Goal: Task Accomplishment & Management: Complete application form

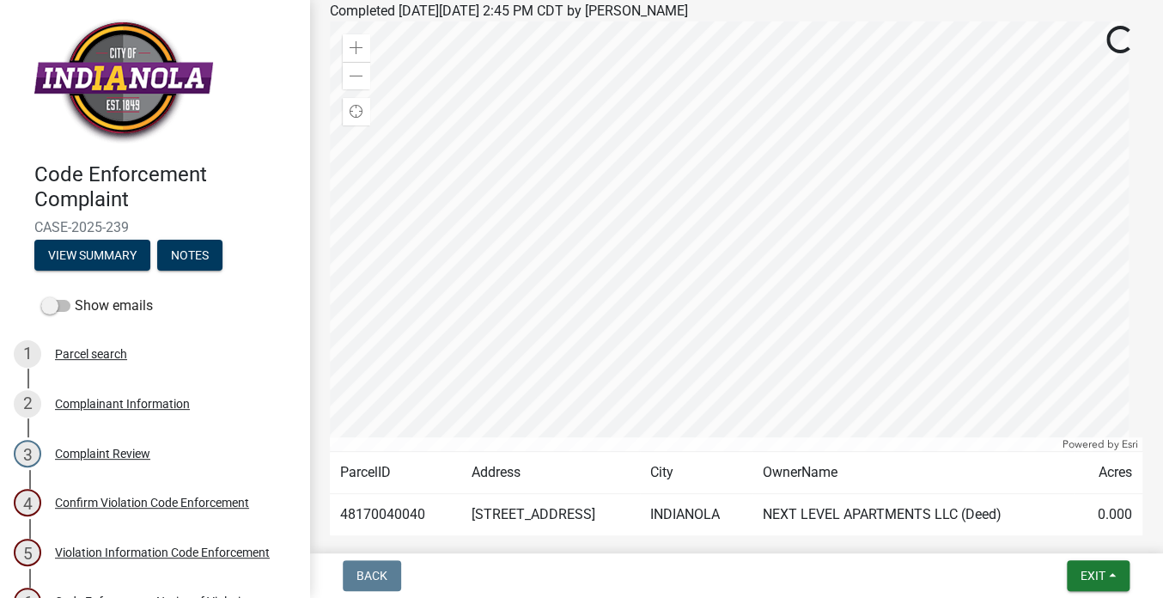
scroll to position [294, 0]
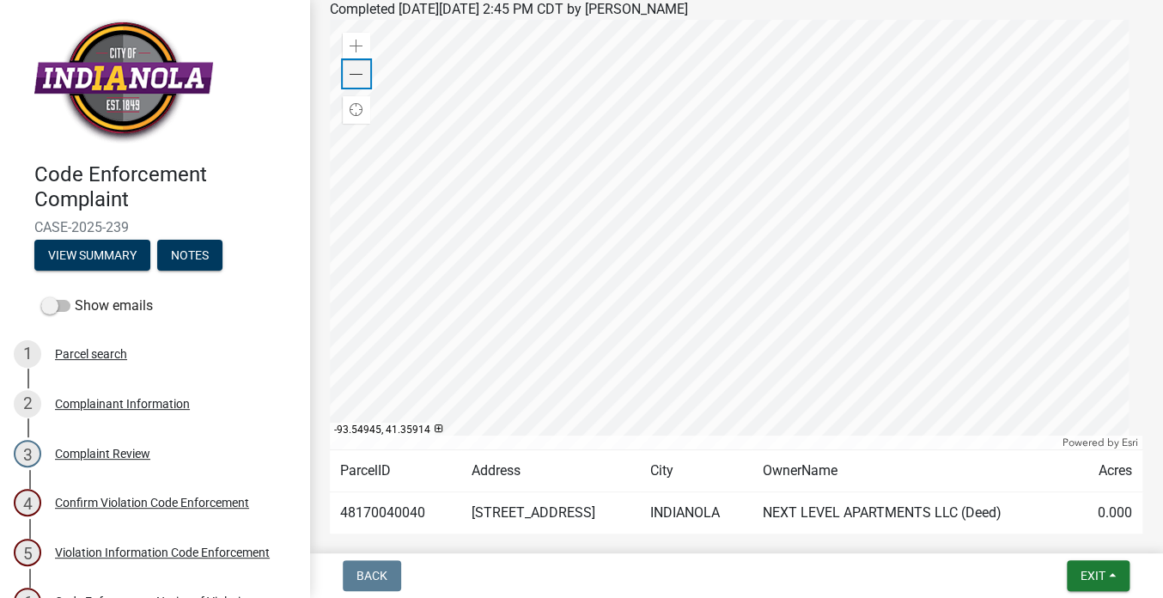
click at [350, 82] on span at bounding box center [357, 75] width 14 height 14
click at [356, 60] on div "Zoom in" at bounding box center [356, 46] width 27 height 27
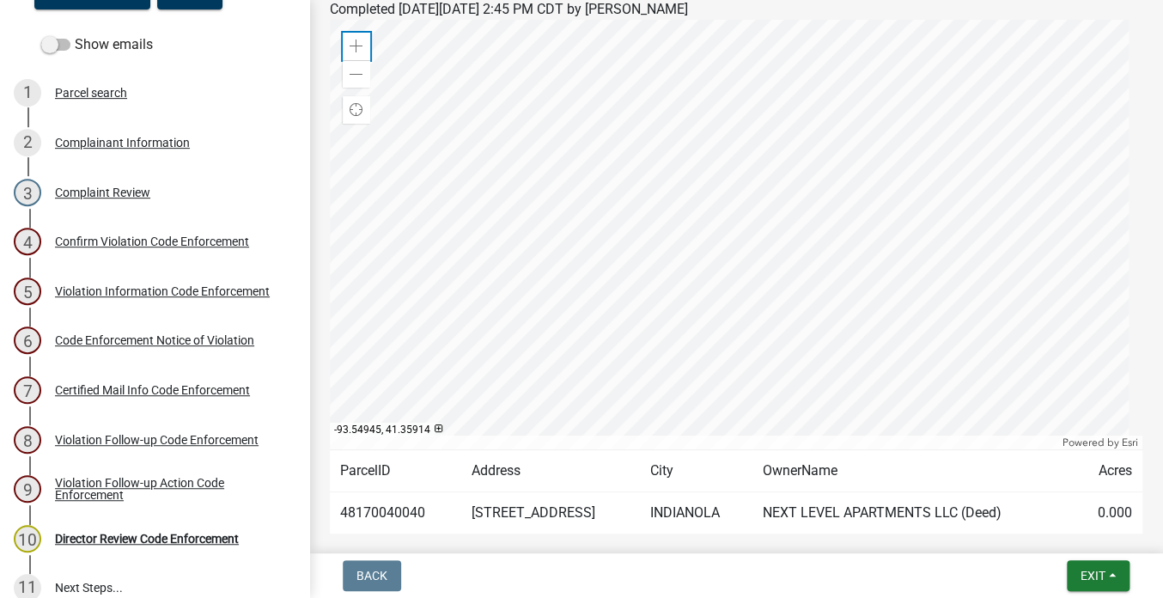
scroll to position [261, 0]
click at [129, 195] on div "Complaint Review" at bounding box center [102, 192] width 95 height 12
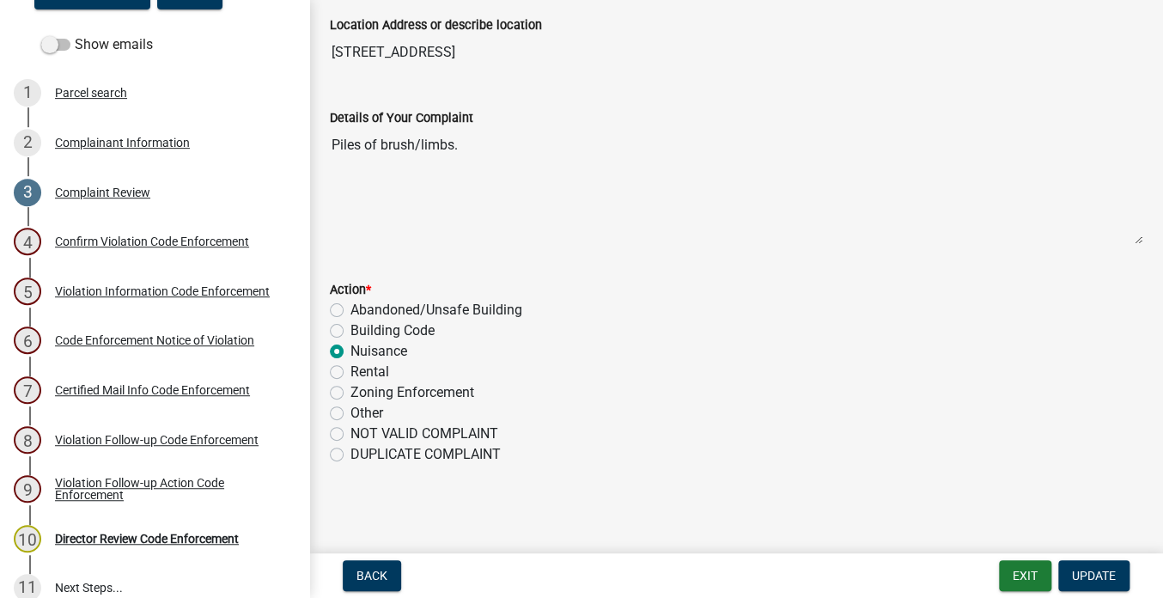
scroll to position [106, 0]
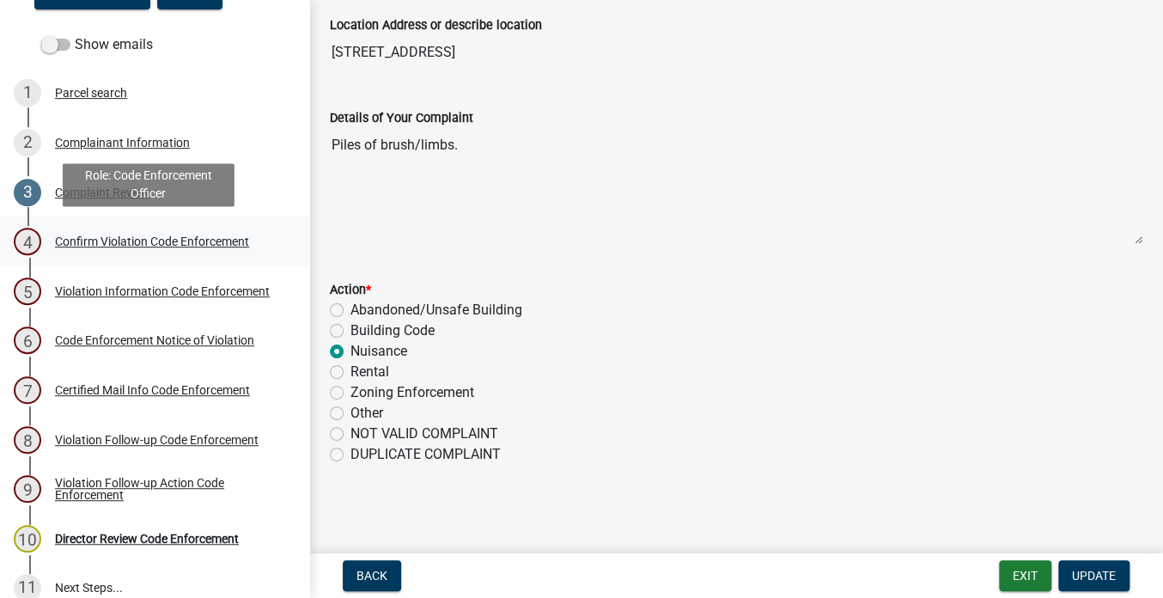
click at [116, 244] on div "Confirm Violation Code Enforcement" at bounding box center [152, 241] width 194 height 12
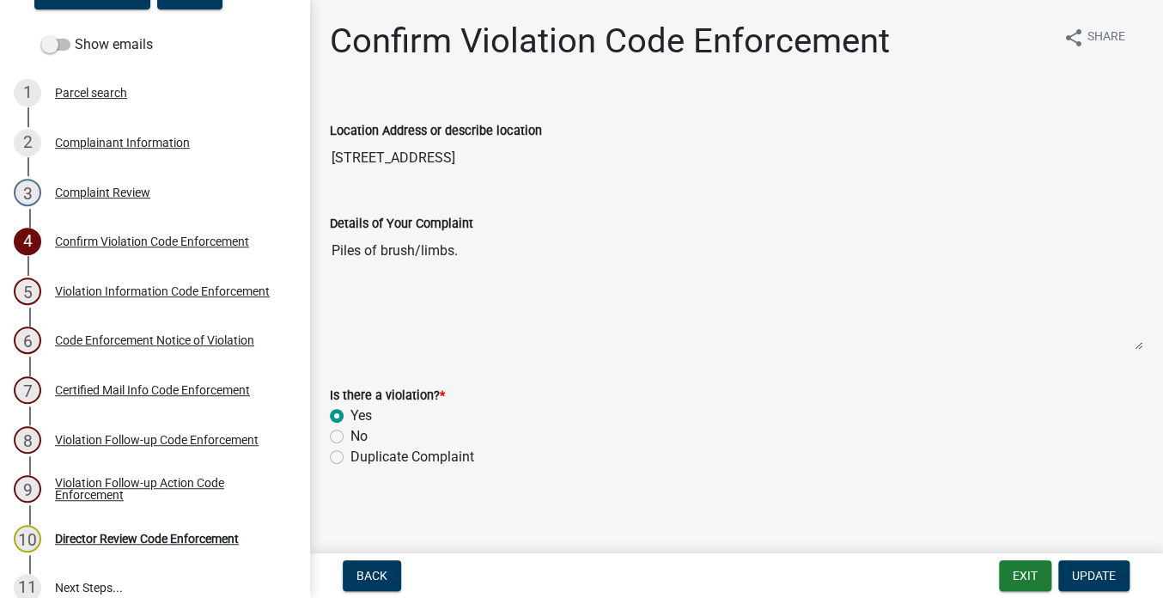
scroll to position [3, 0]
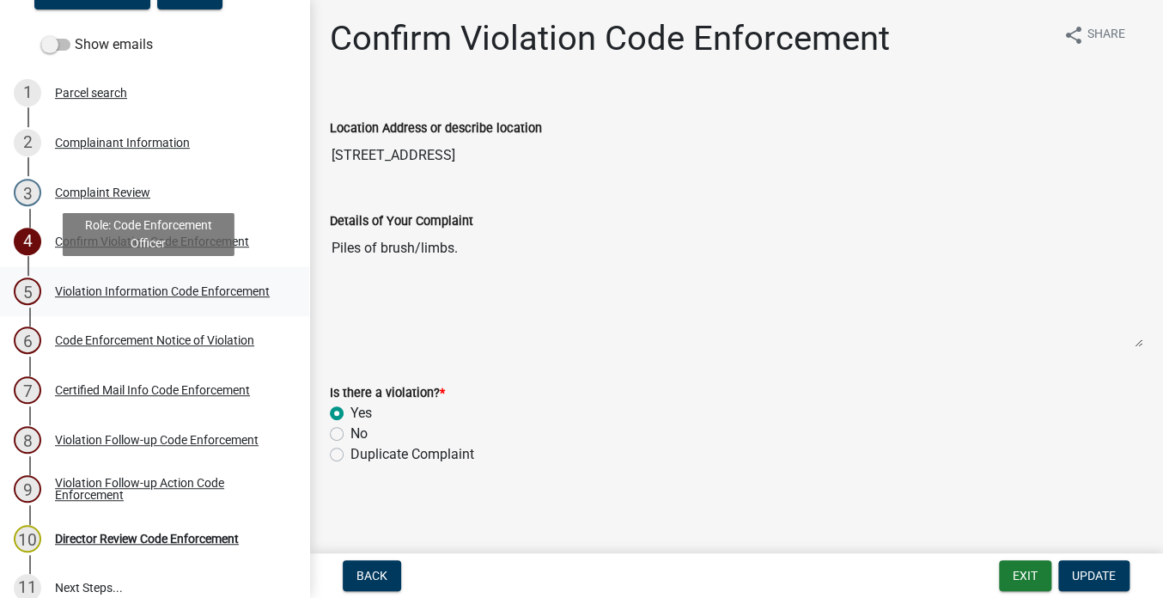
click at [112, 274] on link "5 Violation Information Code Enforcement" at bounding box center [154, 291] width 309 height 50
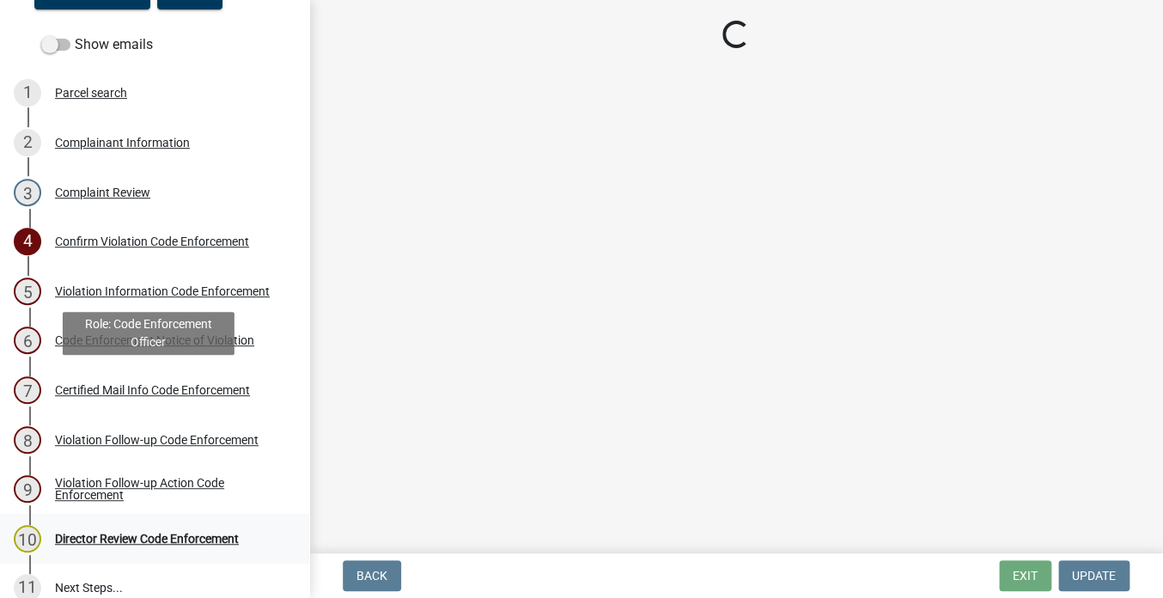
select select "90f24476-4bfd-40de-b340-4f29c833af21"
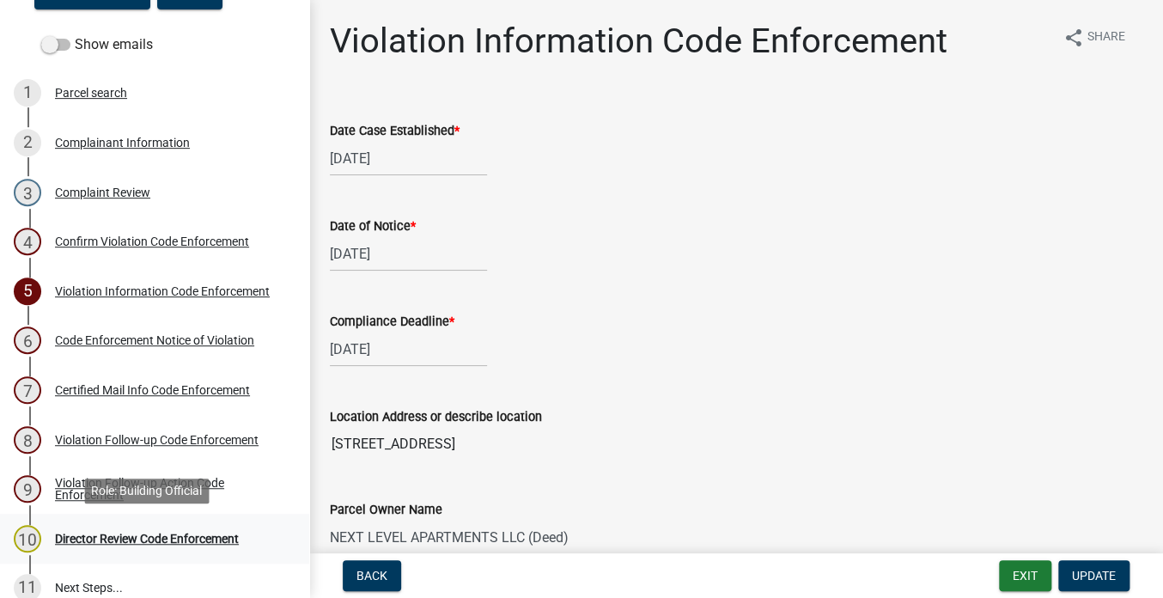
click at [134, 545] on div "Director Review Code Enforcement" at bounding box center [147, 539] width 184 height 12
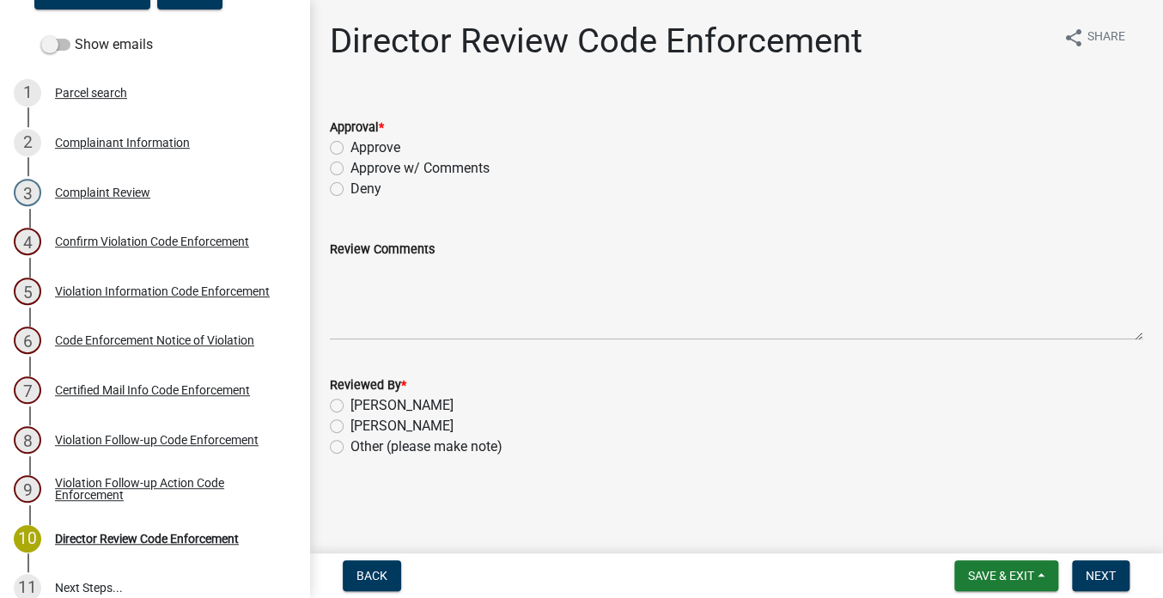
click at [351, 147] on label "Approve" at bounding box center [376, 147] width 50 height 21
click at [351, 147] on input "Approve" at bounding box center [356, 142] width 11 height 11
radio input "true"
click at [351, 448] on label "Other (please make note)" at bounding box center [427, 446] width 152 height 21
click at [351, 448] on input "Other (please make note)" at bounding box center [356, 441] width 11 height 11
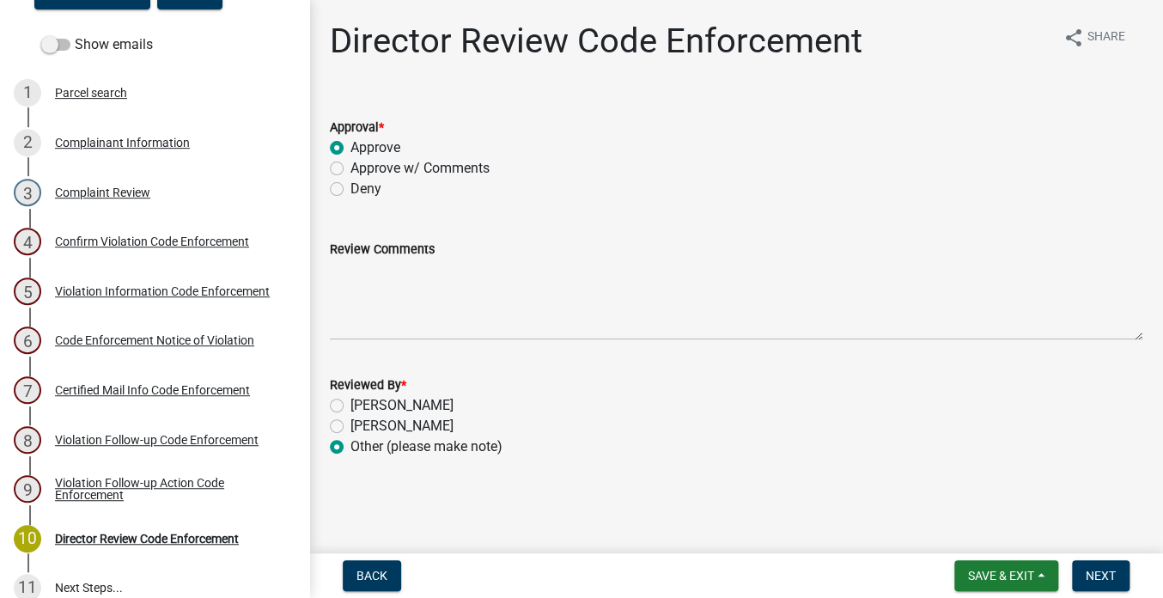
radio input "true"
click at [497, 452] on label "Other (please make note)" at bounding box center [427, 446] width 152 height 21
click at [362, 448] on input "Other (please make note)" at bounding box center [356, 441] width 11 height 11
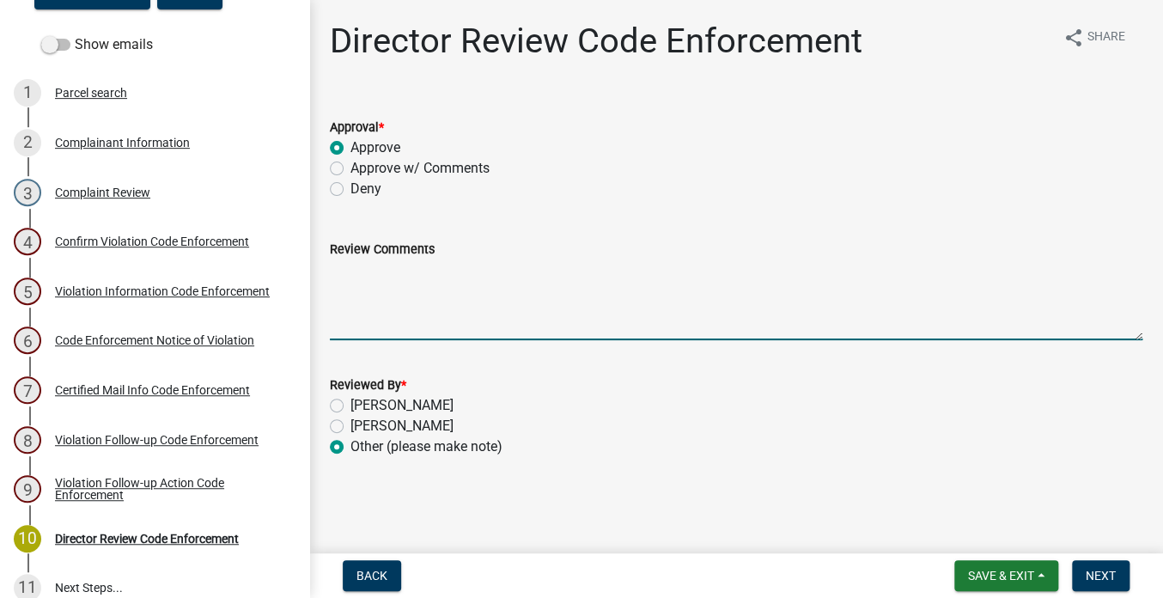
click at [461, 328] on textarea "Review Comments" at bounding box center [736, 299] width 813 height 81
click at [109, 147] on div "Complainant Information" at bounding box center [122, 143] width 135 height 12
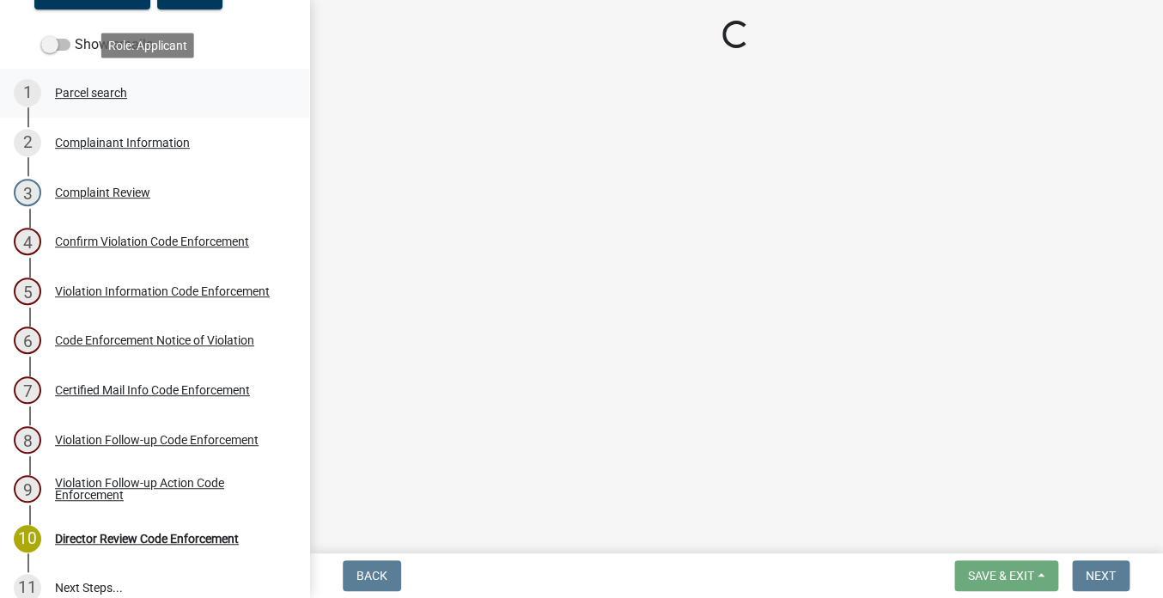
click at [92, 97] on div "Parcel search" at bounding box center [91, 93] width 72 height 12
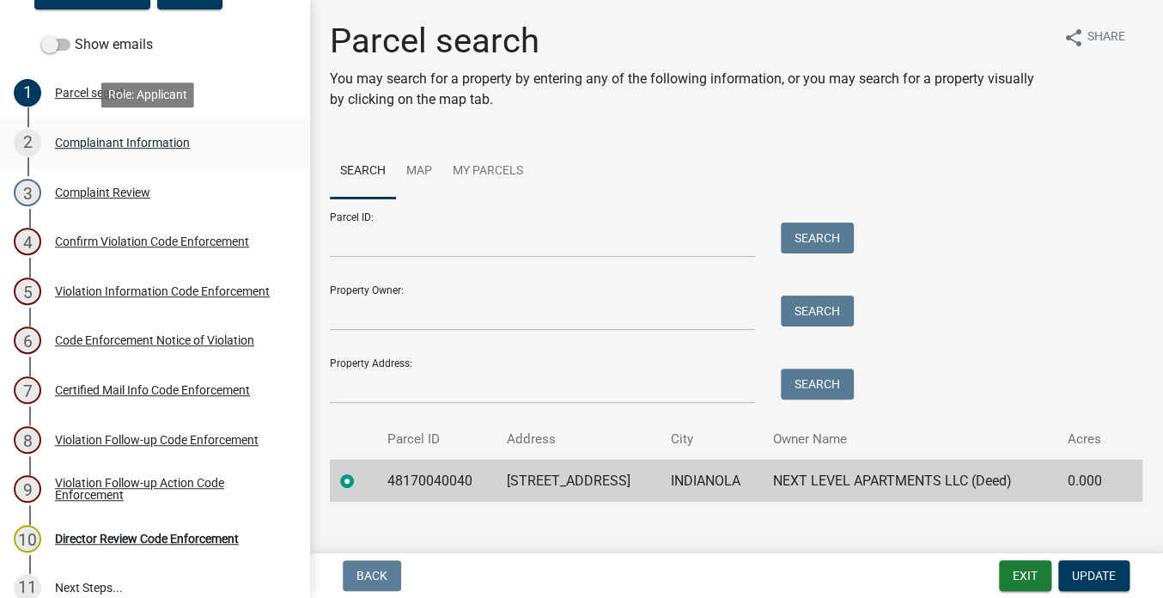
click at [107, 137] on div "Complainant Information" at bounding box center [122, 143] width 135 height 12
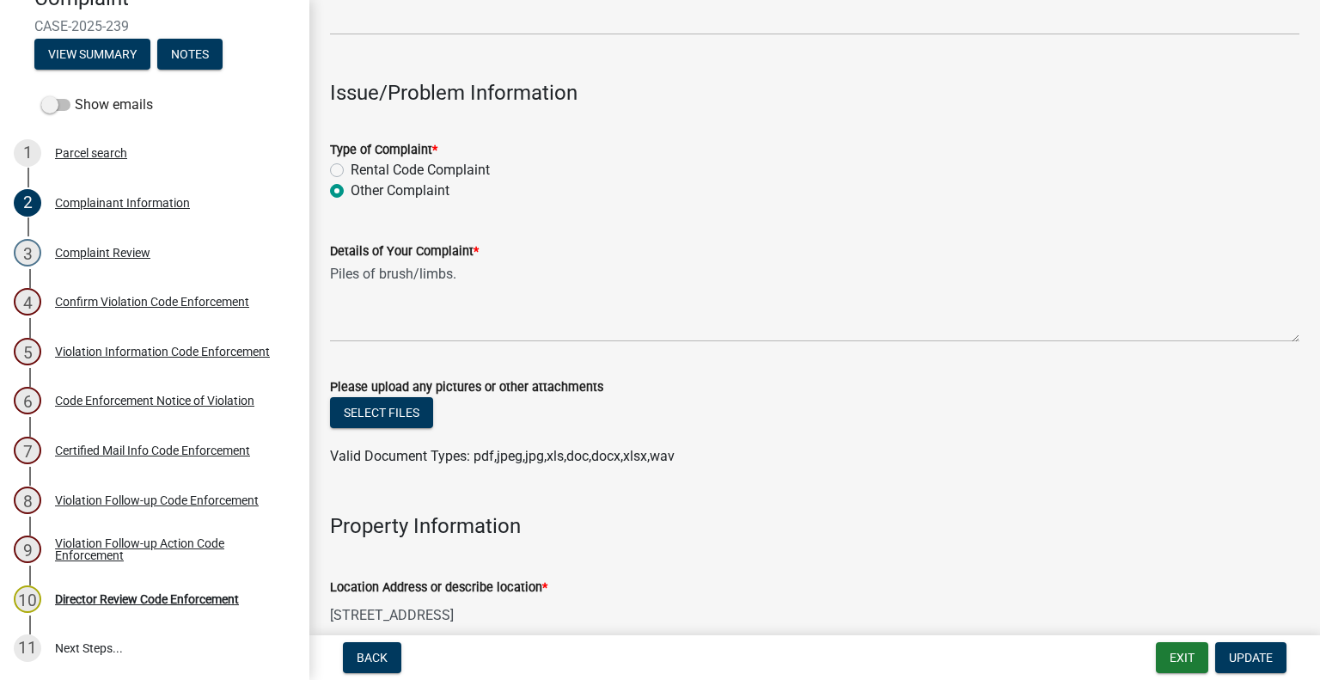
scroll to position [463, 0]
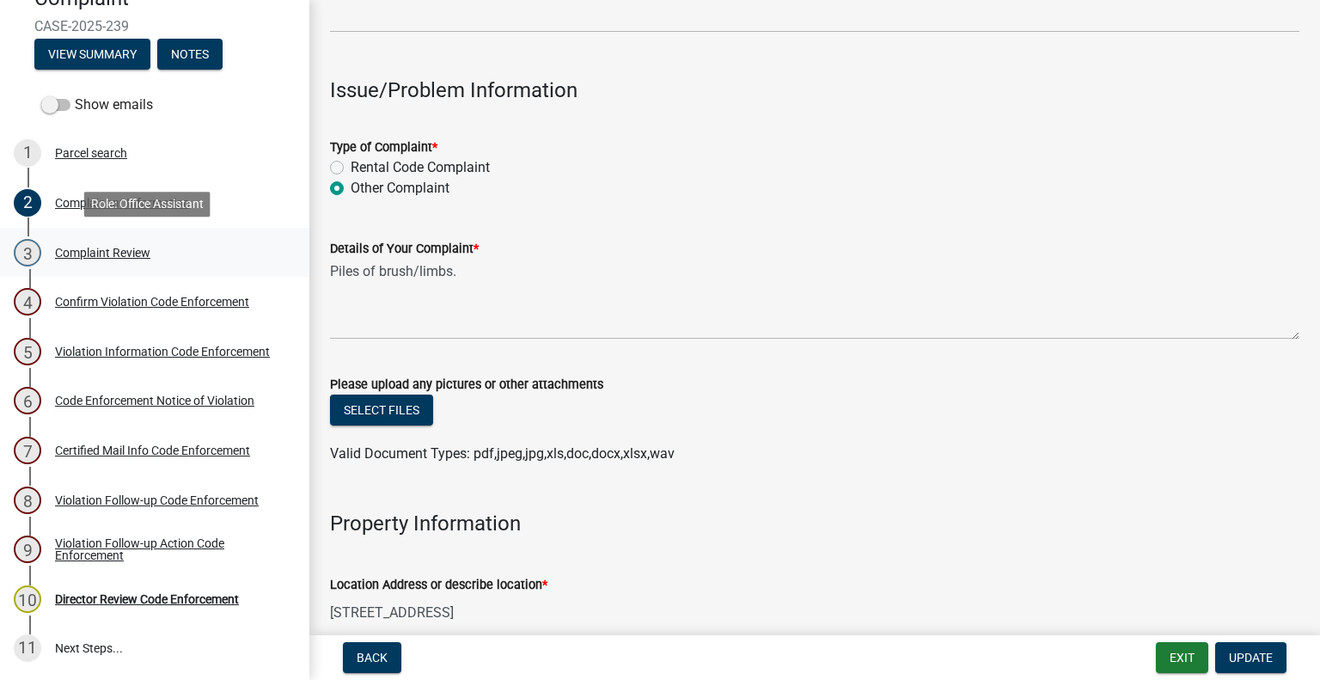
click at [110, 262] on div "3 Complaint Review" at bounding box center [148, 252] width 268 height 27
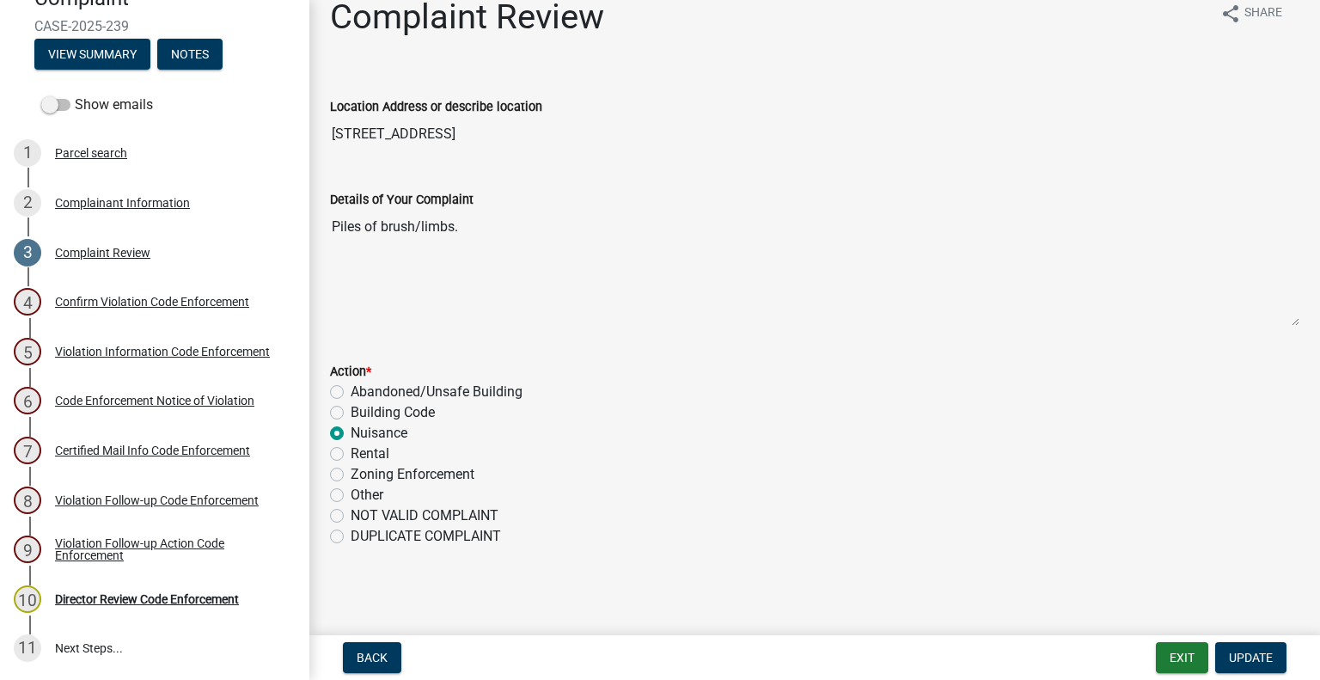
scroll to position [23, 0]
click at [147, 296] on div "Confirm Violation Code Enforcement" at bounding box center [152, 302] width 194 height 12
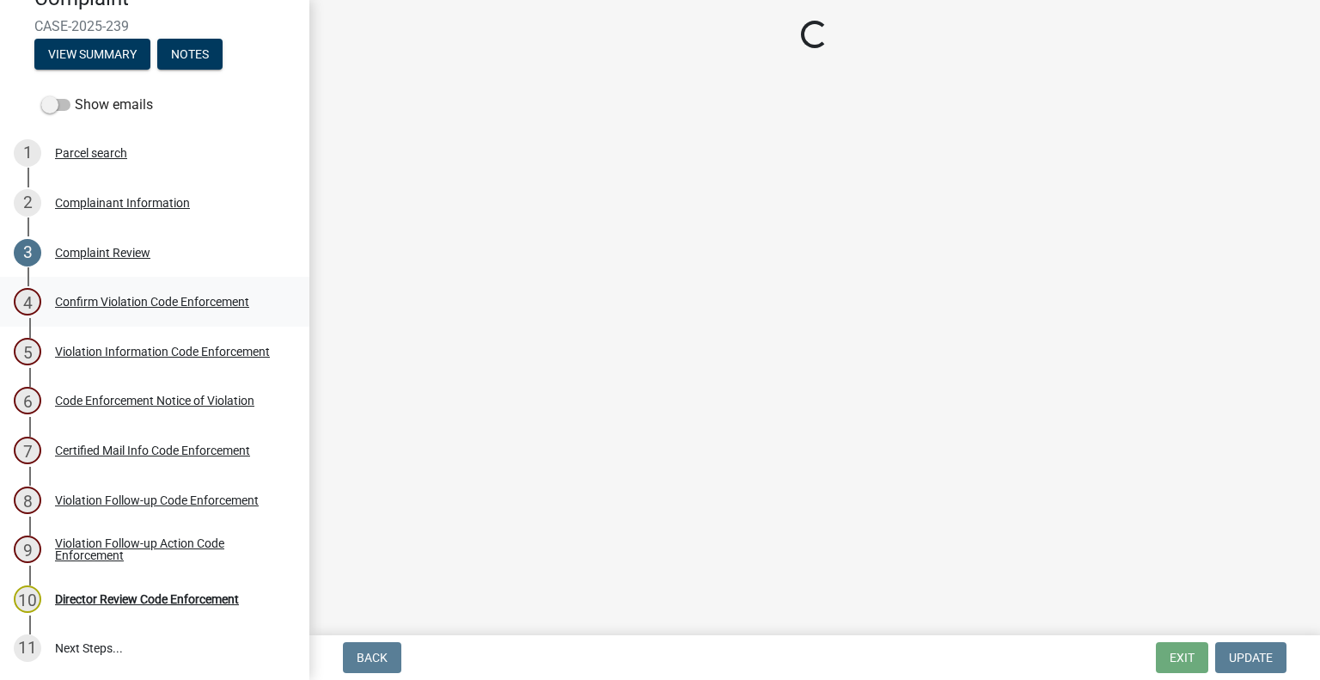
scroll to position [0, 0]
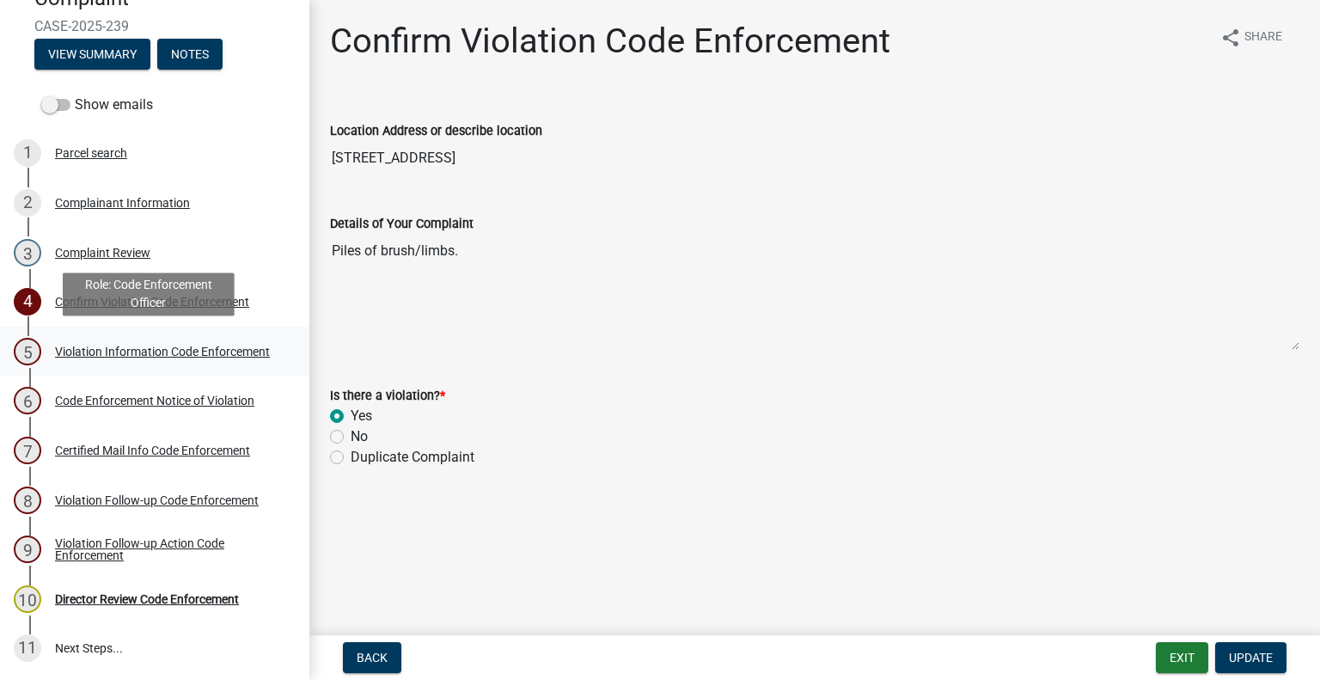
click at [117, 349] on div "Violation Information Code Enforcement" at bounding box center [162, 351] width 215 height 12
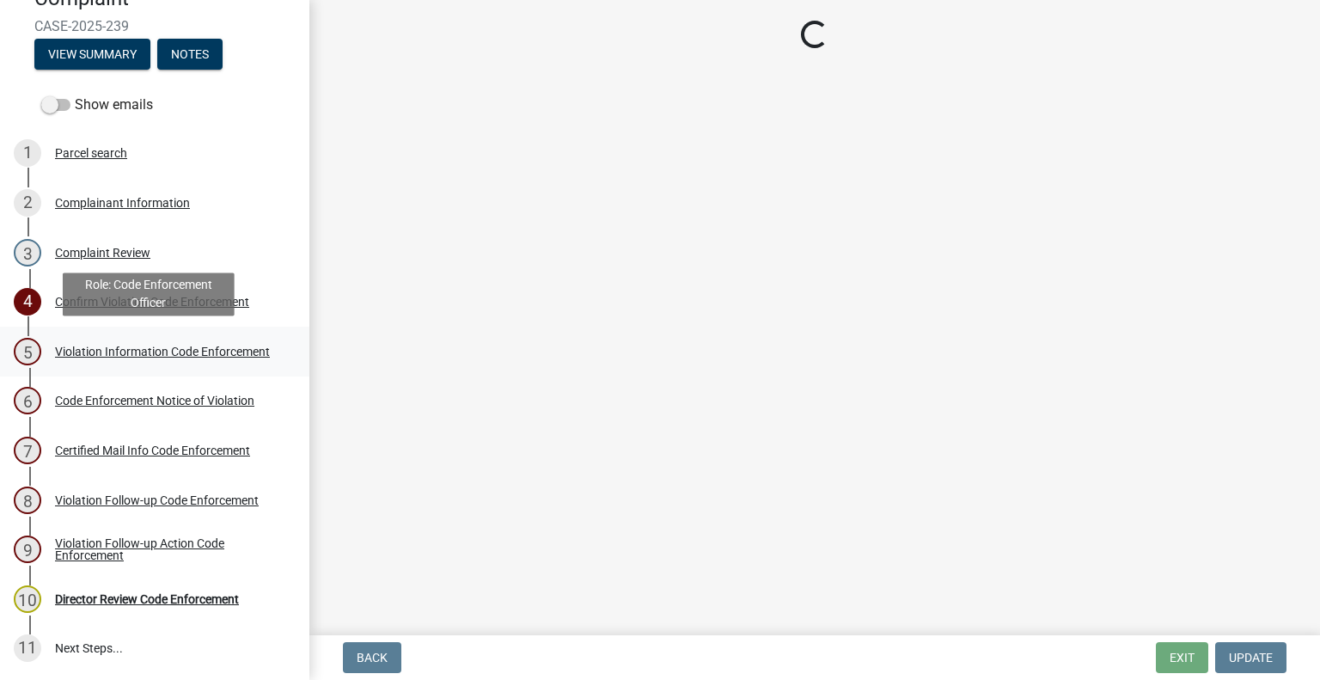
select select "90f24476-4bfd-40de-b340-4f29c833af21"
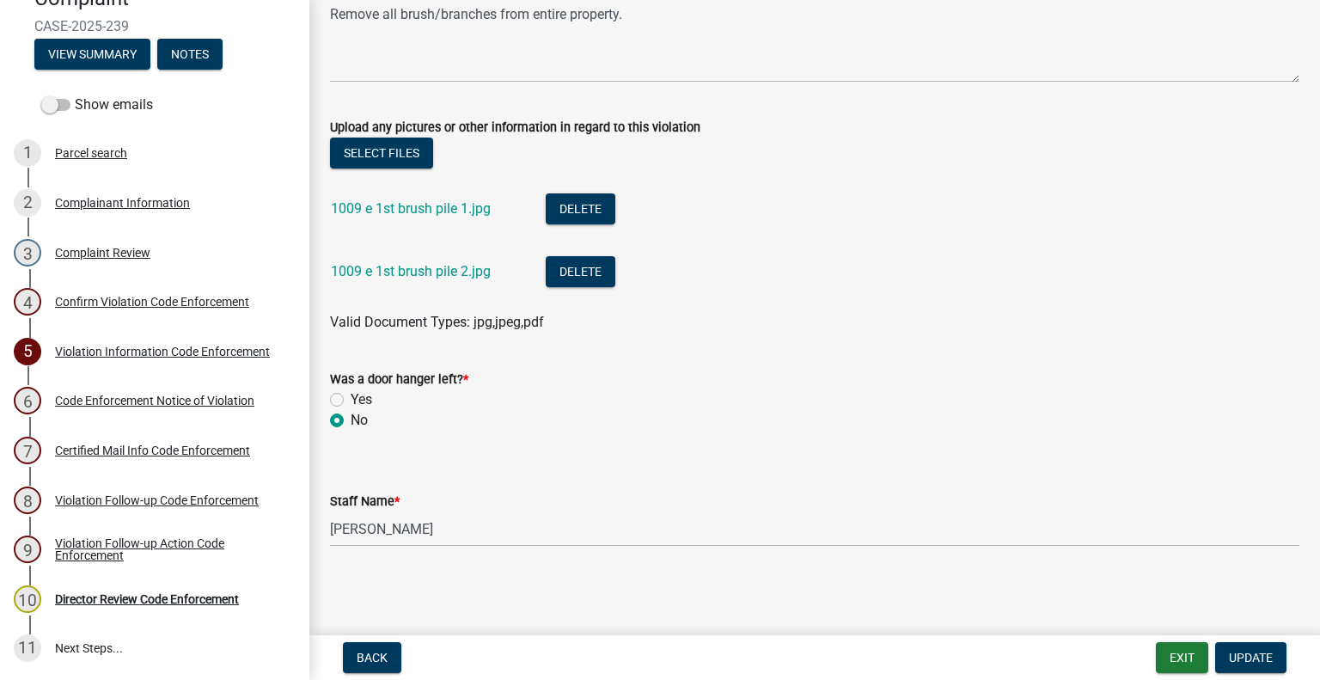
scroll to position [1079, 0]
click at [441, 210] on link "1009 e 1st brush pile 1.jpg" at bounding box center [411, 208] width 160 height 16
click at [428, 271] on link "1009 e 1st brush pile 2.jpg" at bounding box center [411, 271] width 160 height 16
click at [113, 387] on div "6 Code Enforcement Notice of Violation" at bounding box center [148, 400] width 268 height 27
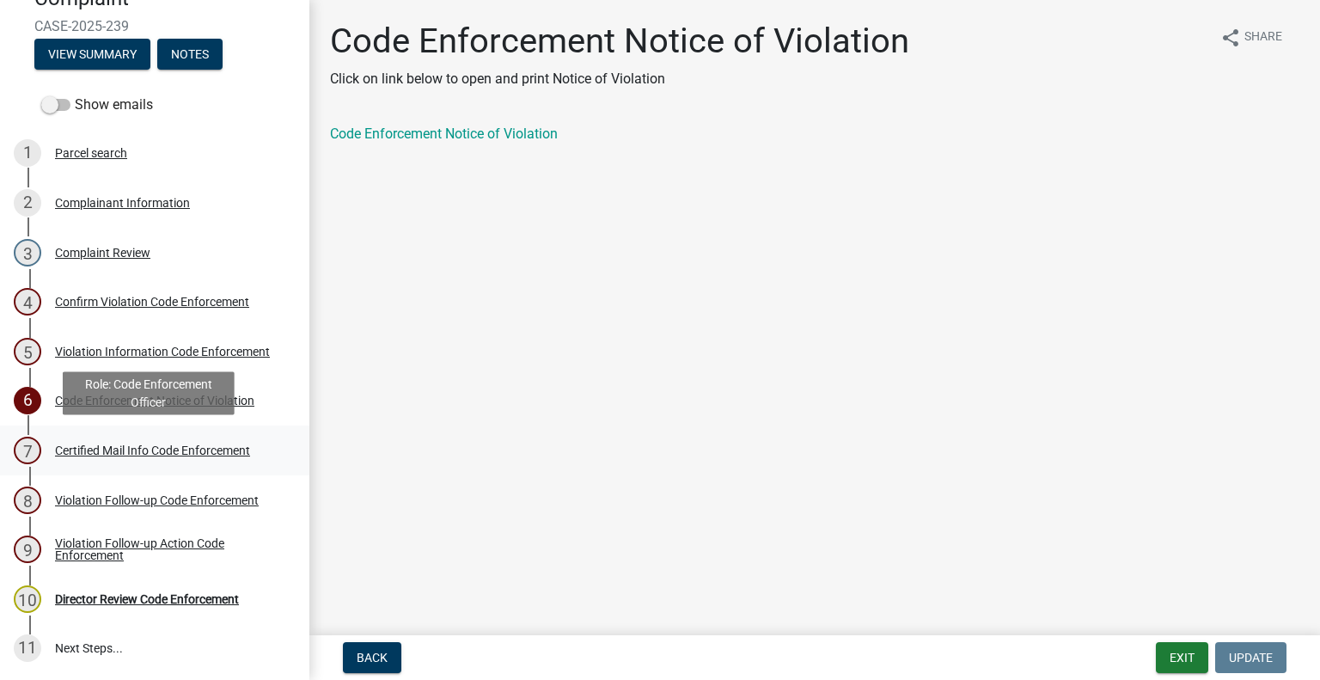
click at [142, 432] on link "7 Certified Mail Info Code Enforcement" at bounding box center [154, 450] width 309 height 50
